Goal: Browse casually: Explore the website without a specific task or goal

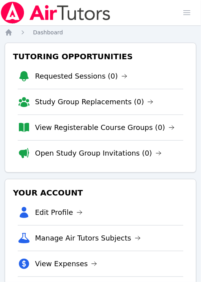
drag, startPoint x: 161, startPoint y: 48, endPoint x: 167, endPoint y: 48, distance: 6.0
click at [167, 48] on div "Tutoring Opportunities Requested Sessions (0) Study Group Replacements (0) View…" at bounding box center [101, 108] width 192 height 130
